Goal: Information Seeking & Learning: Learn about a topic

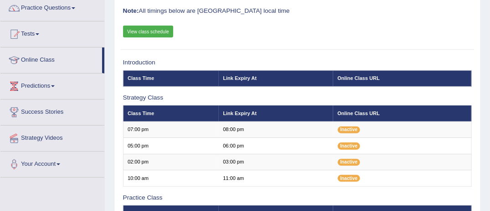
scroll to position [76, 0]
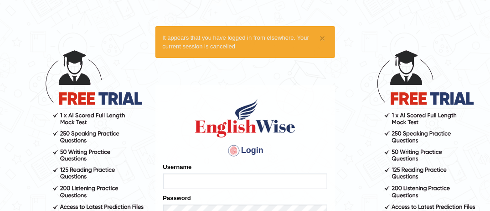
type input "MusekawalyaBota"
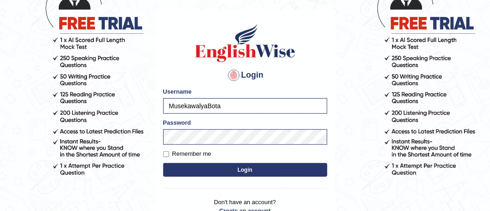
scroll to position [91, 0]
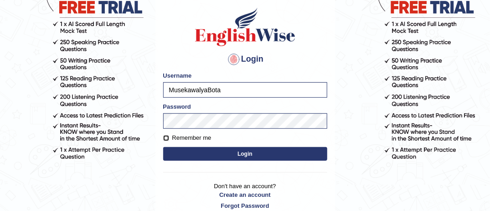
click at [165, 139] on input "Remember me" at bounding box center [166, 138] width 6 height 6
checkbox input "true"
click at [225, 155] on button "Login" at bounding box center [245, 154] width 164 height 14
click at [243, 151] on button "Login" at bounding box center [245, 154] width 164 height 14
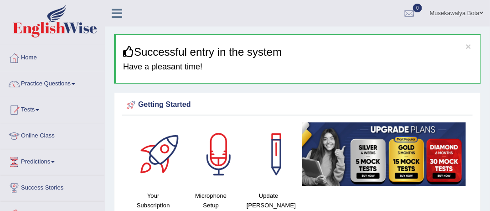
click at [75, 83] on span at bounding box center [74, 84] width 4 height 2
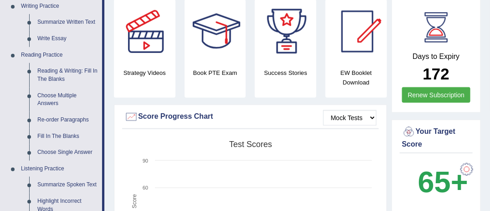
scroll to position [237, 0]
click at [52, 68] on link "Reading & Writing: Fill In The Blanks" at bounding box center [67, 74] width 69 height 24
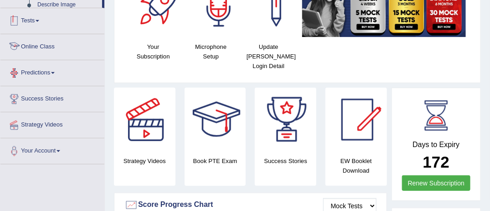
scroll to position [208, 0]
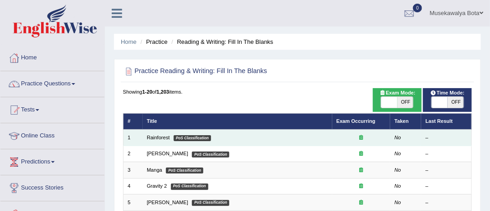
click at [185, 140] on em "PoS Classification" at bounding box center [192, 138] width 37 height 6
click at [161, 138] on link "Rainforest" at bounding box center [158, 136] width 23 height 5
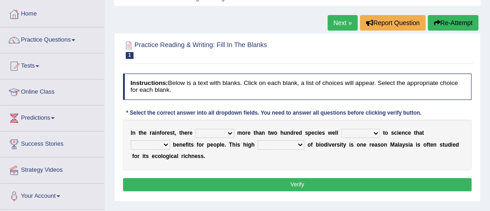
scroll to position [55, 0]
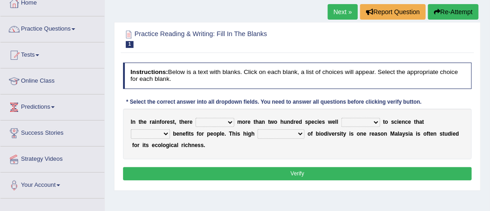
click at [227, 122] on select "have can be has is" at bounding box center [215, 122] width 39 height 9
select select "can be"
click at [196, 118] on select "have can be has is" at bounding box center [215, 122] width 39 height 9
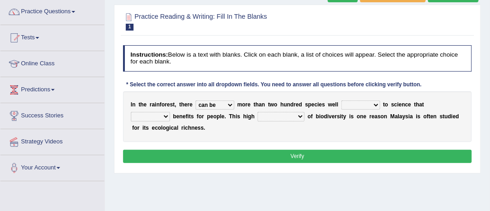
scroll to position [73, 0]
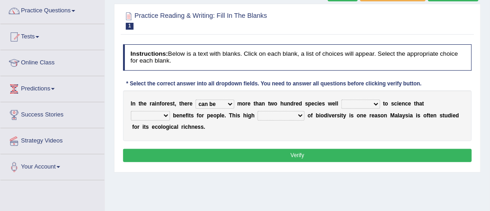
click at [366, 102] on select "knowing known knew know" at bounding box center [360, 103] width 39 height 9
select select "known"
click at [341, 99] on select "knowing known knew know" at bounding box center [360, 103] width 39 height 9
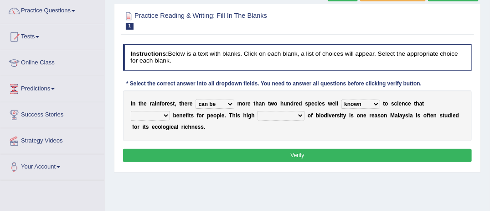
click at [170, 111] on select "contain contained containing contains" at bounding box center [150, 115] width 39 height 9
select select "contains"
click at [170, 111] on select "contain contained containing contains" at bounding box center [150, 115] width 39 height 9
click at [258, 114] on select "condensation conjunction continuity complexity" at bounding box center [281, 115] width 47 height 9
click at [262, 108] on div "I n t h e r a i n f o r e s t , t h e r e have can be has is m o r e t h a n t …" at bounding box center [297, 115] width 349 height 51
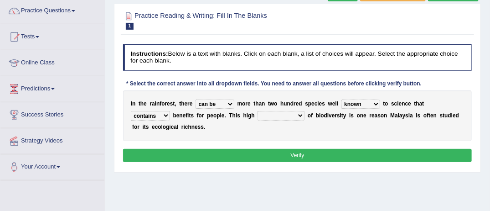
click at [258, 115] on select "condensation conjunction continuity complexity" at bounding box center [281, 115] width 47 height 9
select select "conjunction"
click at [258, 111] on select "condensation conjunction continuity complexity" at bounding box center [281, 115] width 47 height 9
click at [298, 150] on button "Verify" at bounding box center [297, 155] width 349 height 13
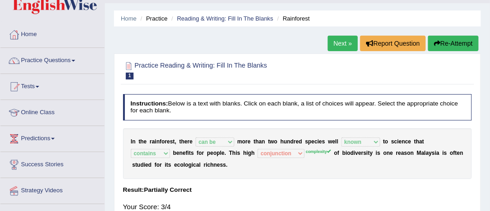
scroll to position [18, 0]
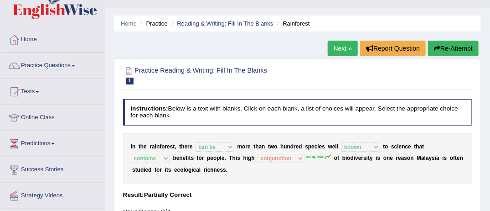
click at [346, 44] on link "Next »" at bounding box center [343, 49] width 30 height 16
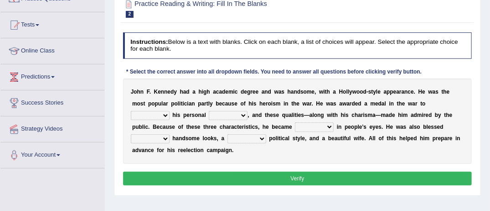
scroll to position [91, 0]
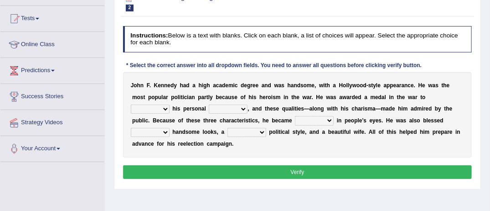
click at [170, 104] on select "prove show evidence upthrow" at bounding box center [150, 108] width 39 height 9
select select "prove"
click at [170, 104] on select "prove show evidence upthrow" at bounding box center [150, 108] width 39 height 9
click at [209, 107] on select "passion courage charm liking" at bounding box center [228, 108] width 39 height 9
select select "passion"
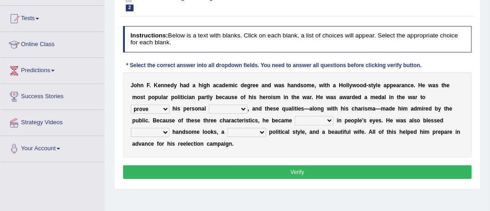
click at [209, 104] on select "passion courage charm liking" at bounding box center [228, 108] width 39 height 9
click at [266, 132] on b at bounding box center [267, 132] width 3 height 6
click at [295, 119] on select "iconic ironic identical impotent" at bounding box center [314, 120] width 39 height 9
select select "impotent"
click at [295, 116] on select "iconic ironic identical impotent" at bounding box center [314, 120] width 39 height 9
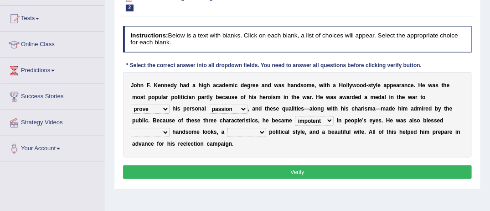
click at [170, 128] on select "with in upon to" at bounding box center [150, 132] width 39 height 9
select select "with"
click at [170, 128] on select "with in upon to" at bounding box center [150, 132] width 39 height 9
click at [227, 131] on select "mending mends mended mend" at bounding box center [246, 132] width 39 height 9
select select "mending"
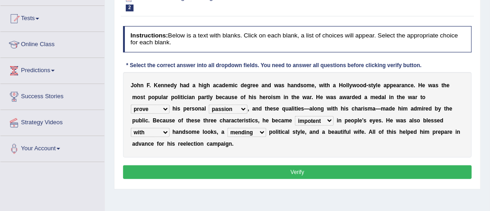
click at [227, 128] on select "mending mends mended mend" at bounding box center [246, 132] width 39 height 9
click at [283, 165] on button "Verify" at bounding box center [297, 171] width 349 height 13
